Goal: Find specific page/section: Find specific page/section

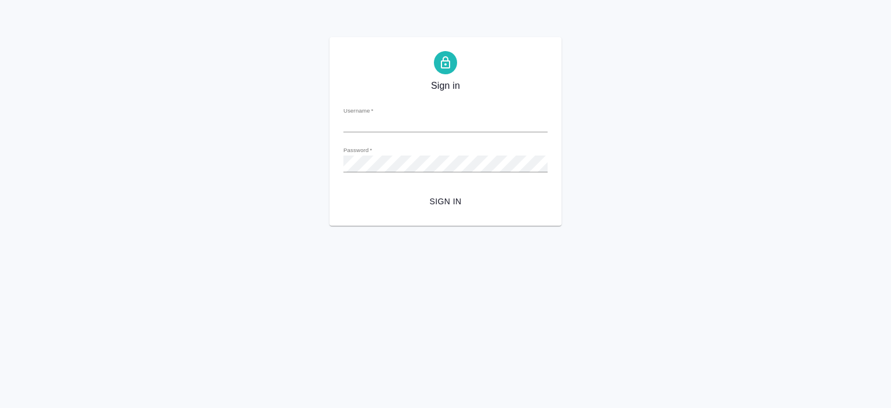
type input "a.pereverzeva@awatera.com"
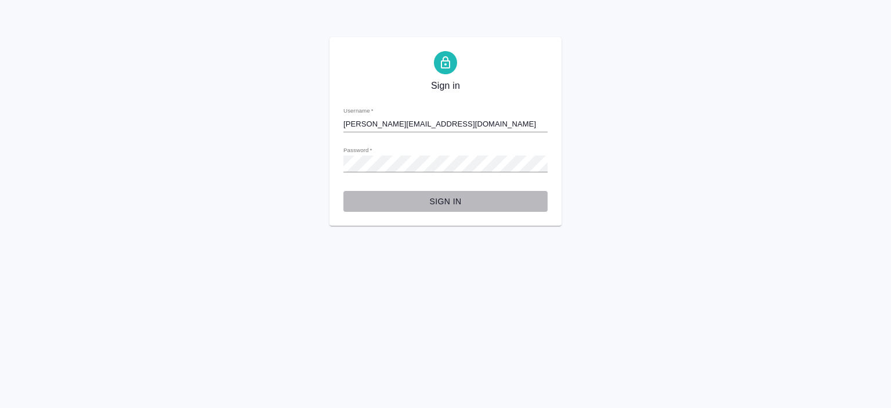
click at [446, 201] on span "Sign in" at bounding box center [446, 201] width 186 height 15
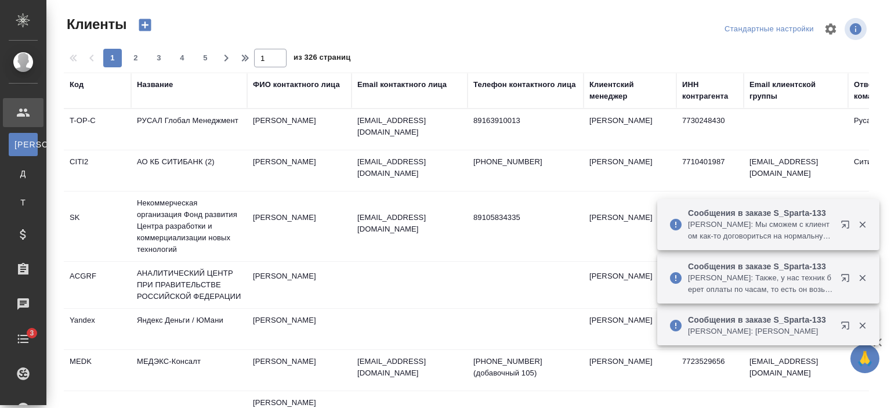
select select "RU"
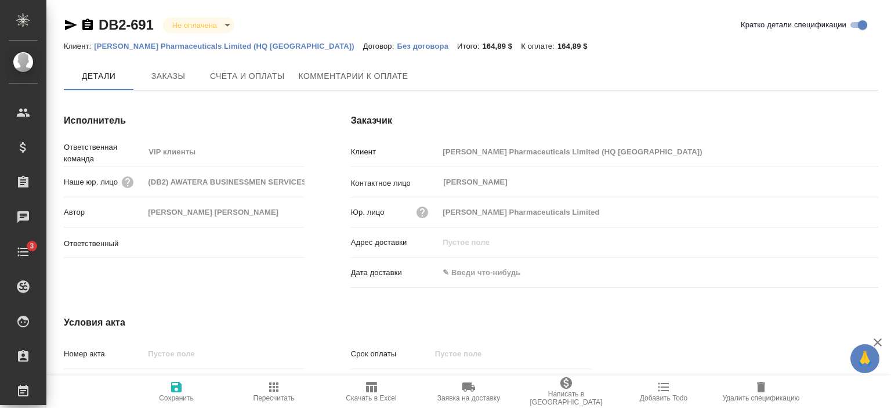
type input "Звержановская Диана"
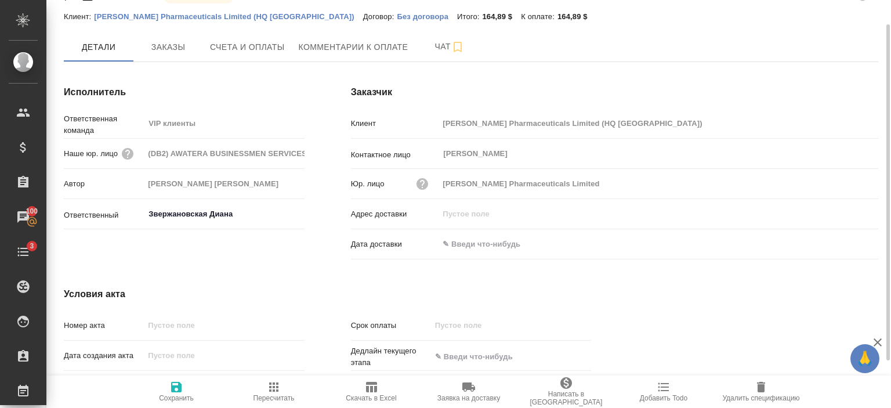
scroll to position [28, 0]
